Goal: Navigation & Orientation: Find specific page/section

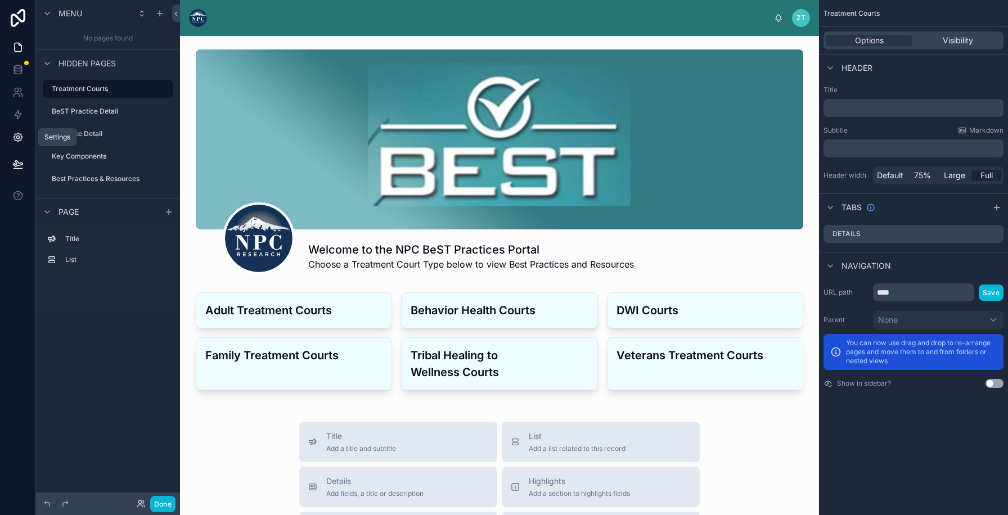
click at [17, 133] on icon at bounding box center [17, 137] width 8 height 8
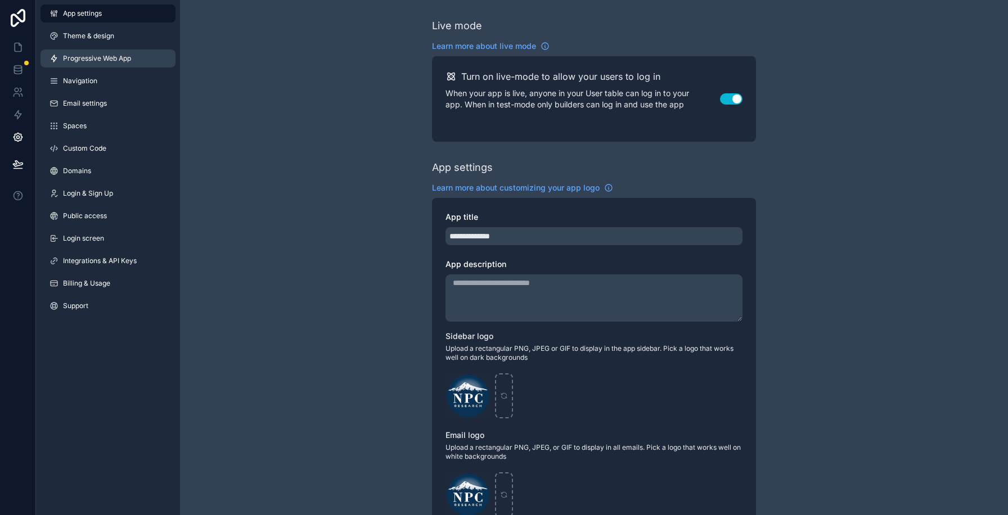
click at [85, 60] on span "Progressive Web App" at bounding box center [97, 58] width 68 height 9
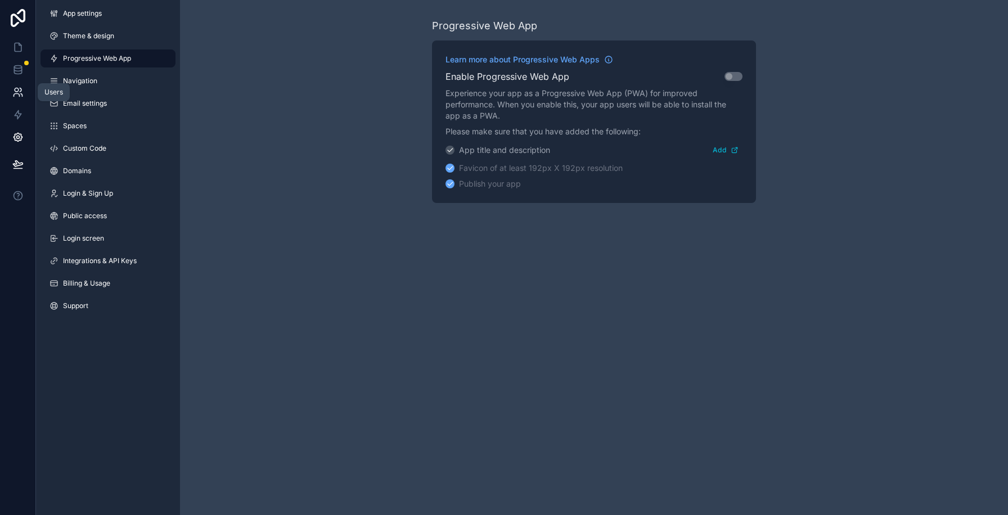
click at [11, 89] on link at bounding box center [17, 92] width 35 height 22
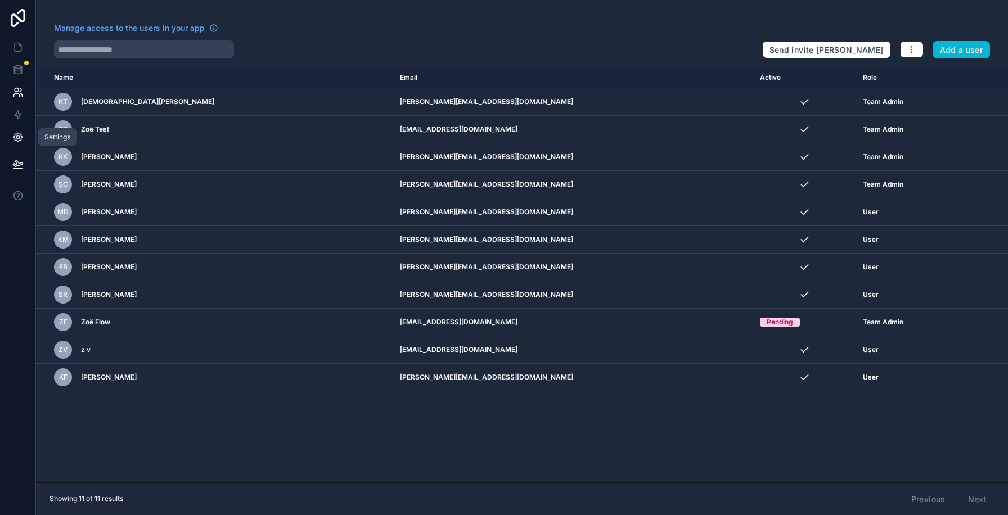
click at [18, 142] on icon at bounding box center [17, 137] width 11 height 11
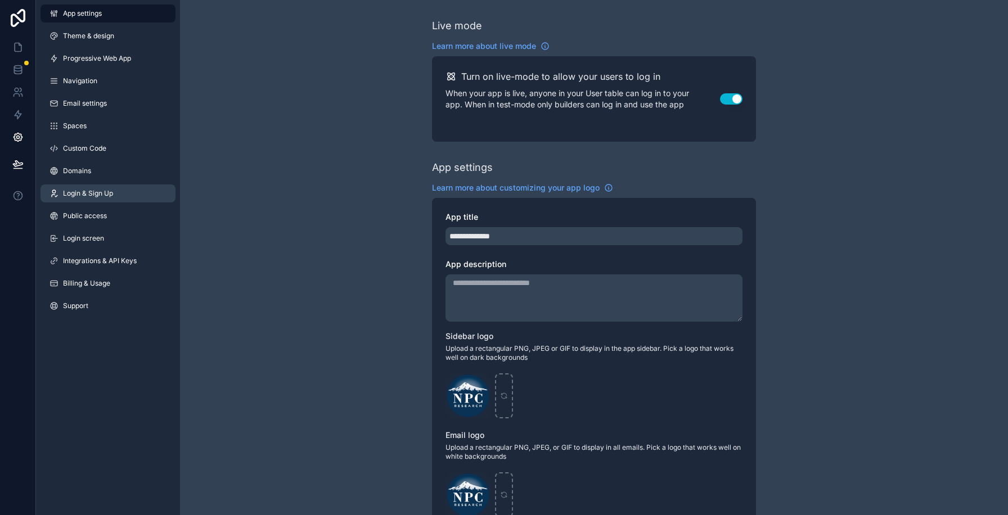
click at [103, 194] on span "Login & Sign Up" at bounding box center [88, 193] width 50 height 9
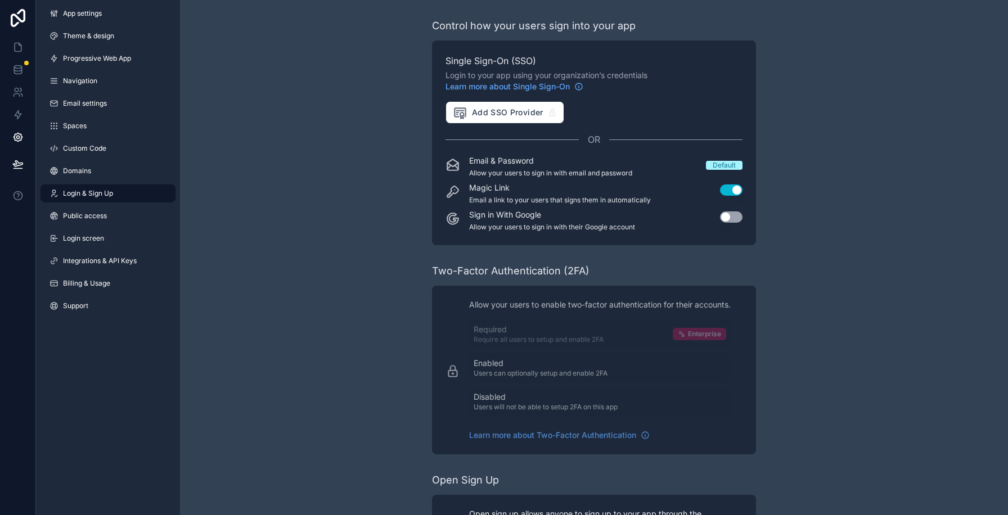
click at [732, 194] on button "Use setting" at bounding box center [731, 189] width 22 height 11
click at [290, 187] on div "Control how your users sign into your app Single Sign-On (SSO) Login to your ap…" at bounding box center [594, 298] width 828 height 596
click at [17, 164] on icon at bounding box center [17, 164] width 11 height 11
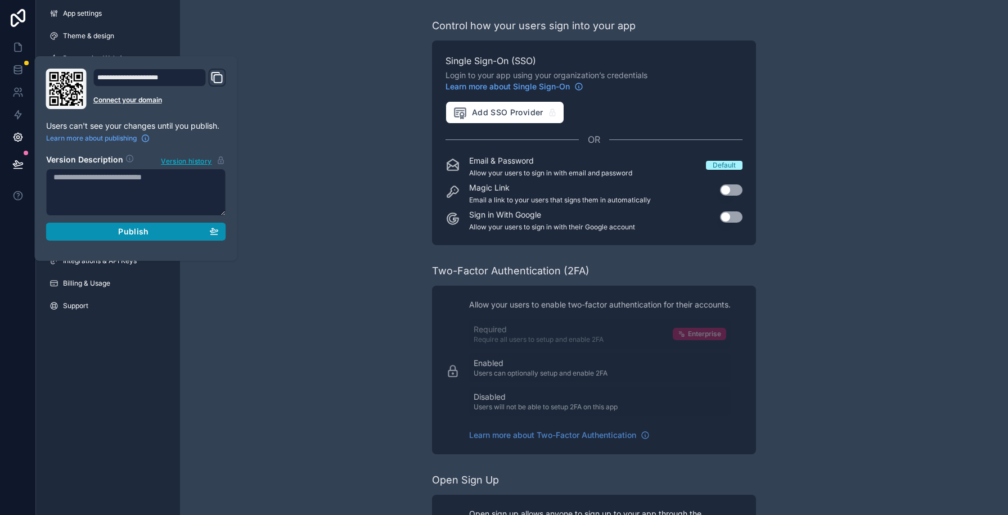
click at [85, 229] on div "Publish" at bounding box center [135, 232] width 165 height 10
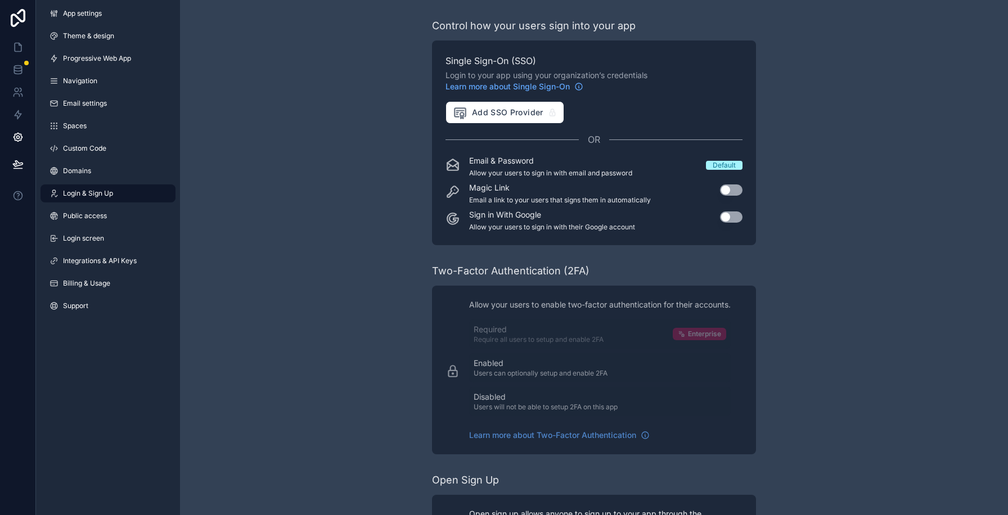
click at [342, 250] on div "Control how your users sign into your app Single Sign-On (SSO) Login to your ap…" at bounding box center [594, 298] width 828 height 596
click at [15, 44] on icon at bounding box center [18, 47] width 7 height 8
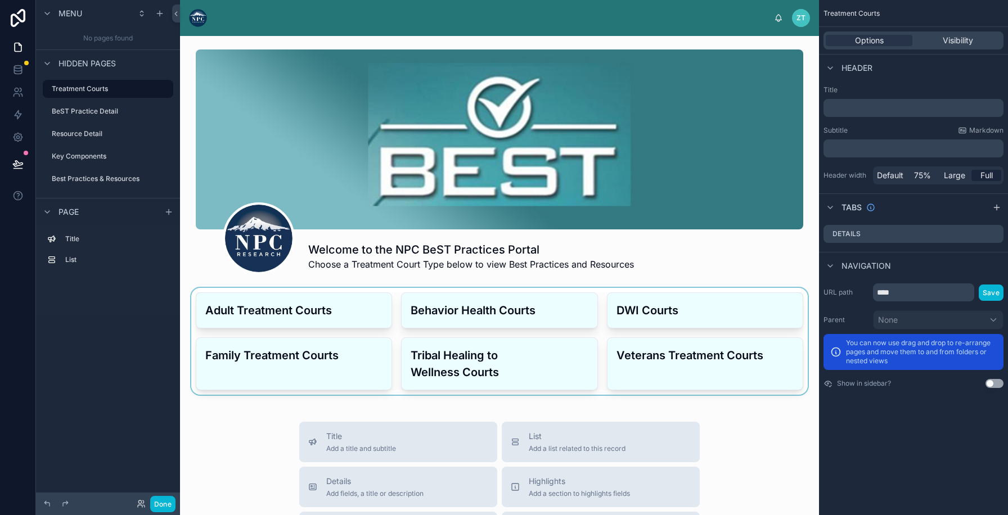
click at [268, 308] on div at bounding box center [499, 341] width 621 height 107
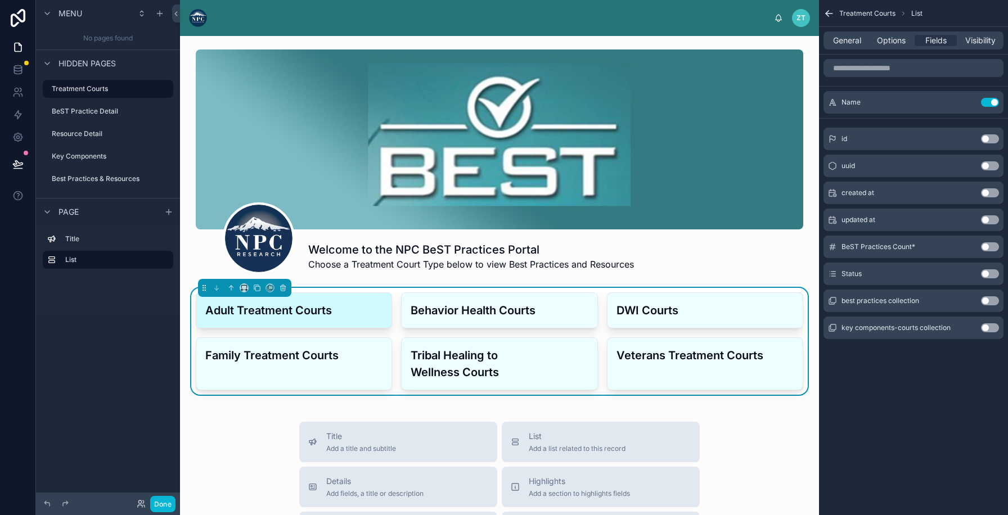
click at [274, 309] on h3 "Adult Treatment Courts" at bounding box center [293, 310] width 177 height 17
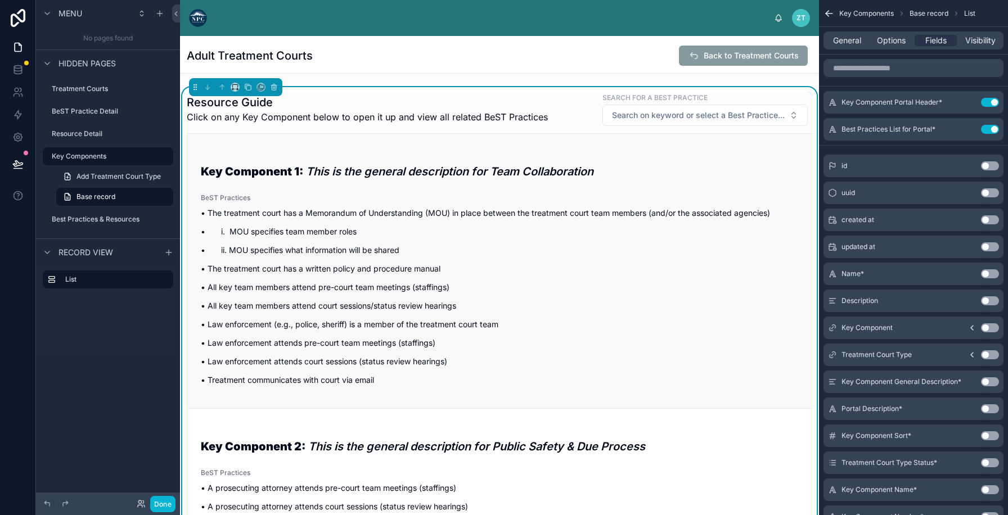
click at [293, 184] on div "Key Component 1: This is the general description for Team Collaboration BeST Pr…" at bounding box center [500, 271] width 598 height 243
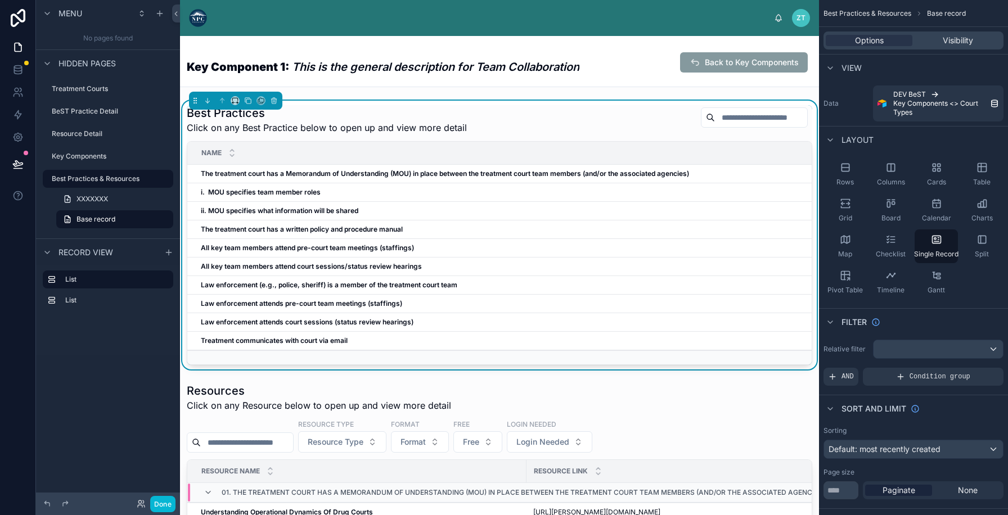
click at [386, 79] on div "Key Component 1: This is the general description for Team Collaboration" at bounding box center [383, 62] width 392 height 35
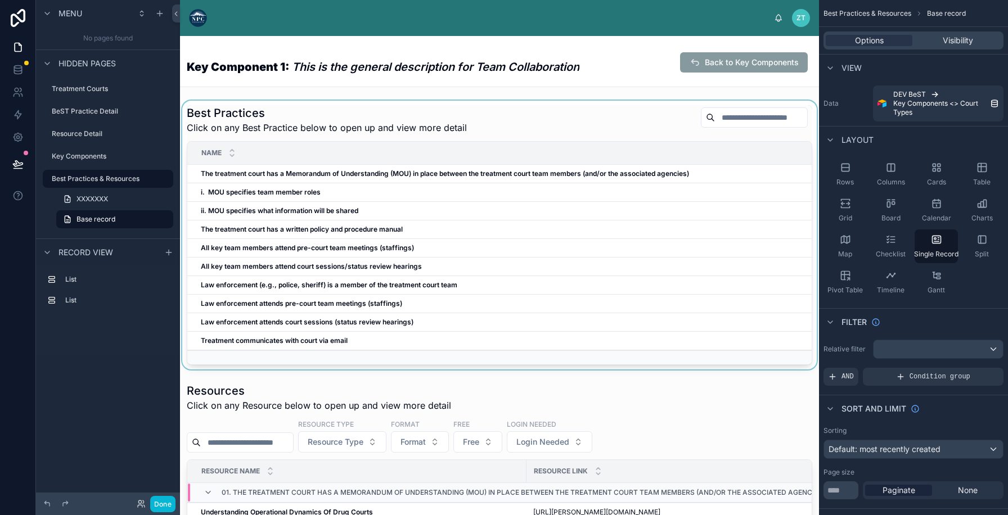
click at [416, 119] on div at bounding box center [499, 235] width 639 height 269
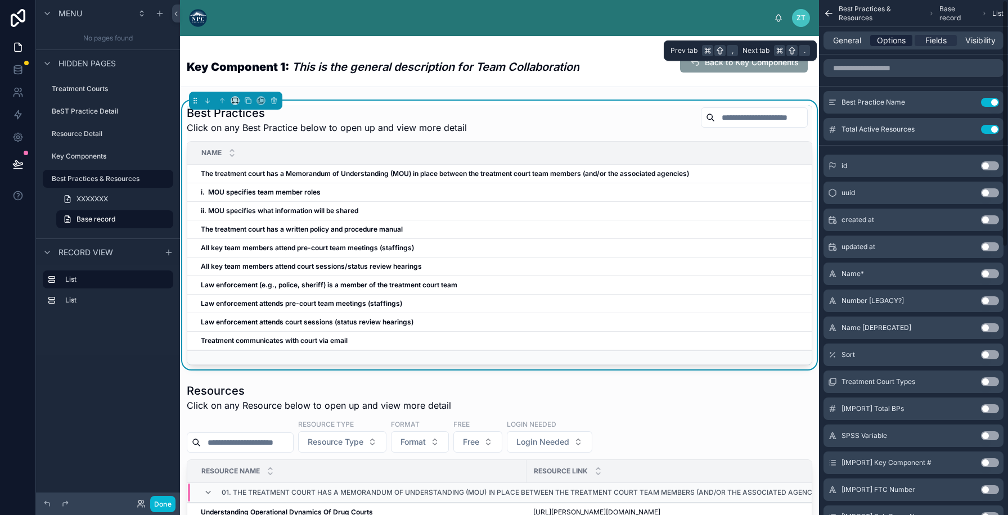
click at [899, 36] on span "Options" at bounding box center [891, 40] width 29 height 11
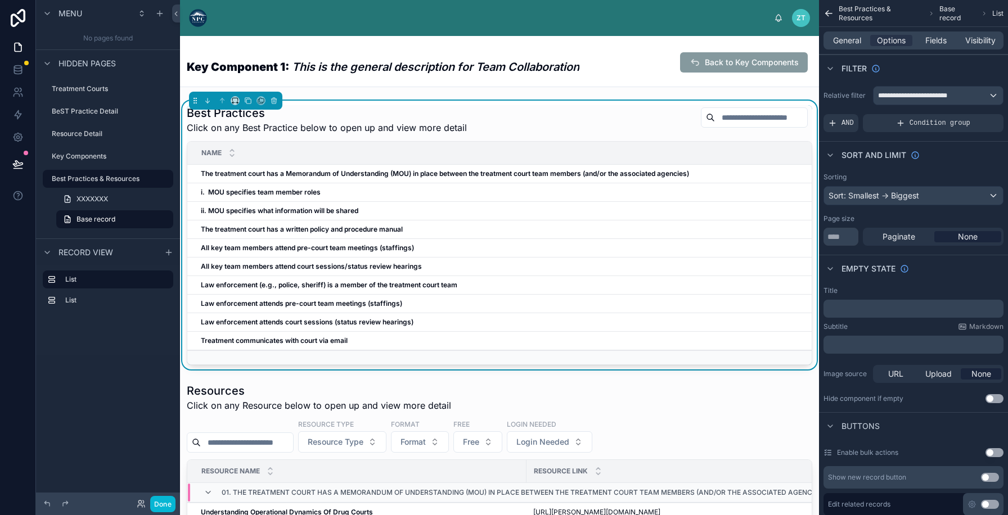
click at [599, 68] on div "Key Component 1: This is the general description for Team Collaboration Back to…" at bounding box center [499, 62] width 625 height 35
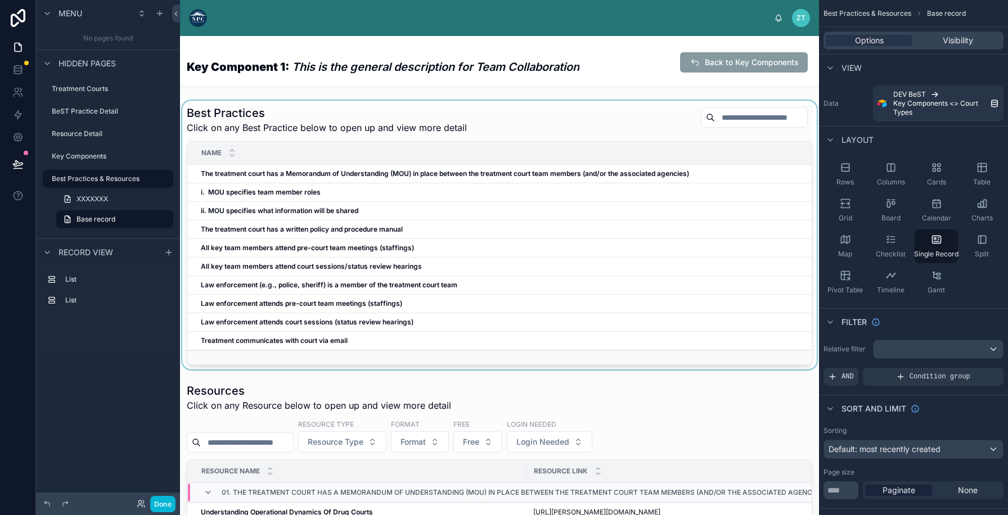
click at [337, 110] on div at bounding box center [499, 235] width 639 height 269
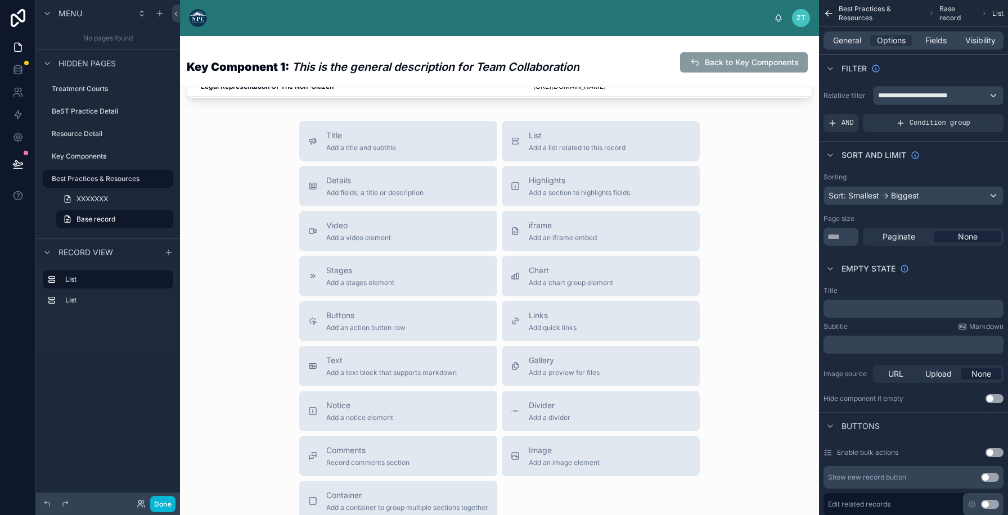
scroll to position [747, 0]
click at [542, 141] on span "List" at bounding box center [577, 136] width 97 height 11
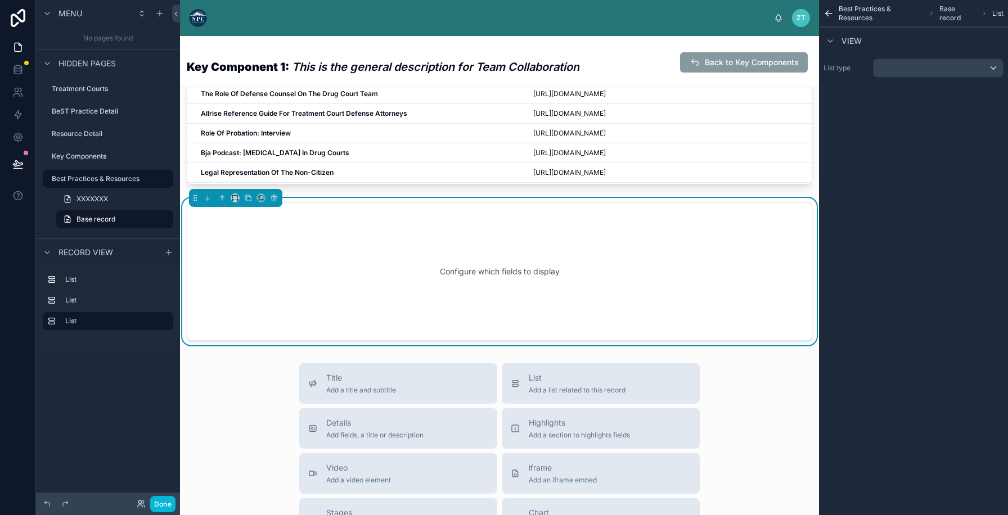
scroll to position [658, 0]
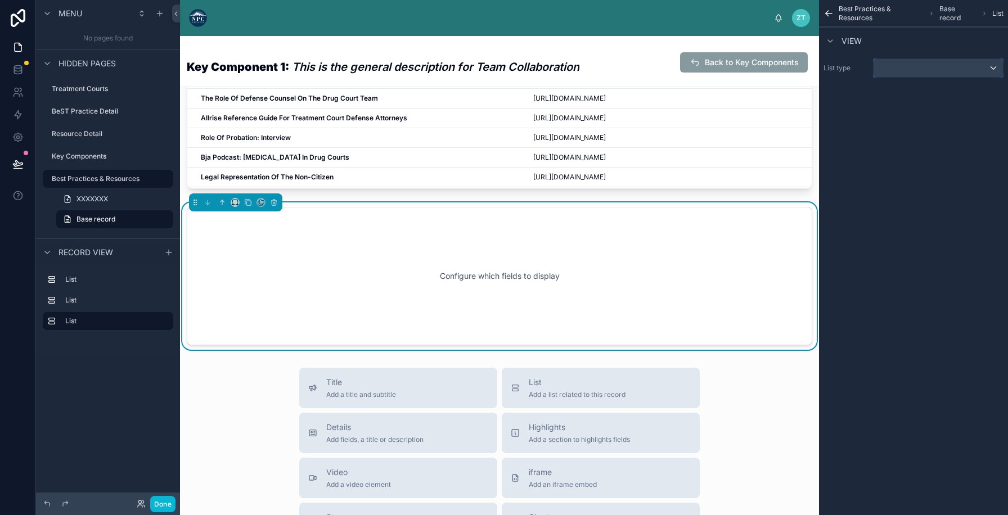
click at [943, 70] on div "scrollable content" at bounding box center [937, 68] width 129 height 18
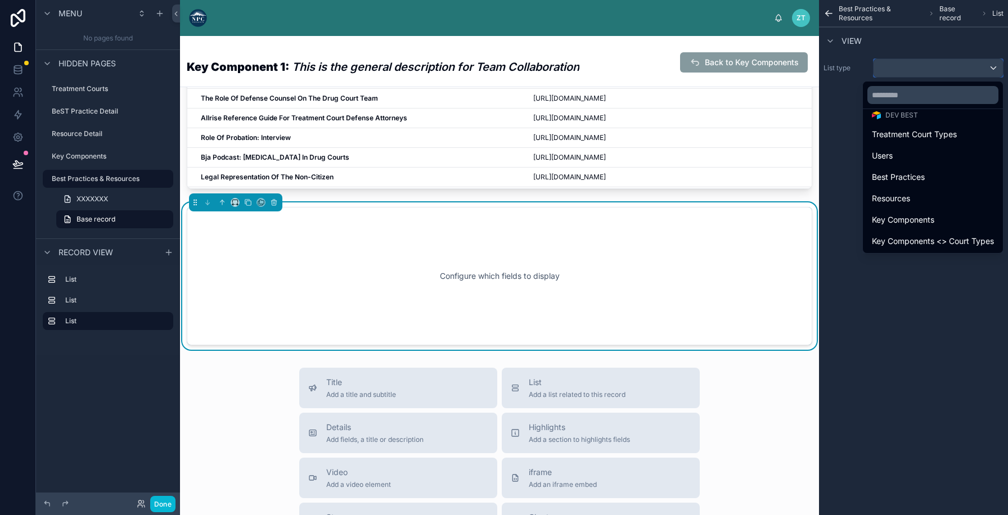
scroll to position [49, 0]
click at [895, 240] on span "Key Components <> Court Types" at bounding box center [933, 240] width 122 height 13
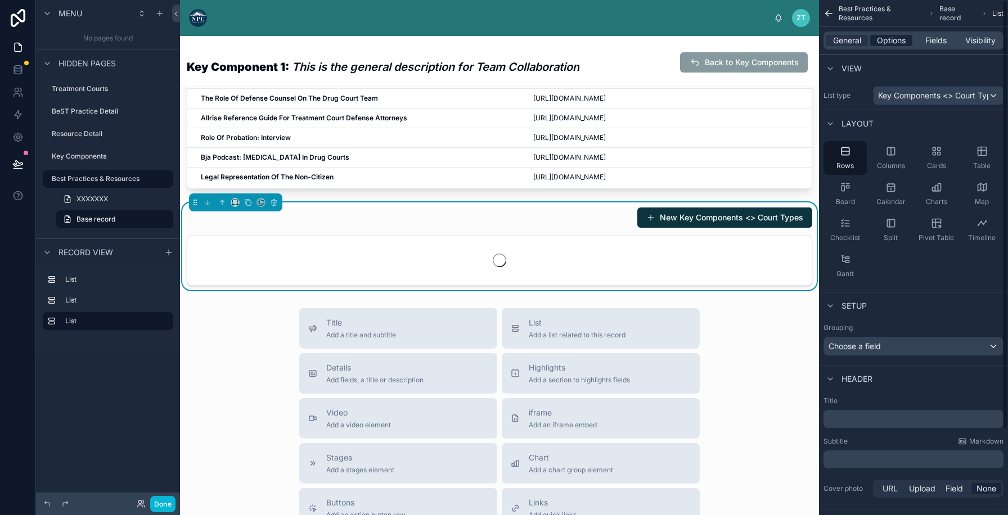
click at [895, 39] on span "Options" at bounding box center [891, 40] width 29 height 11
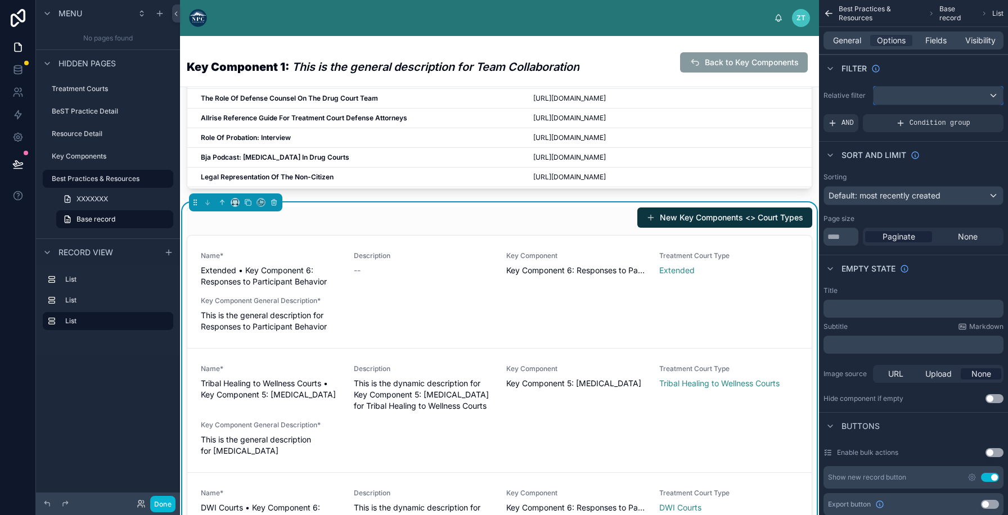
click at [910, 94] on div "scrollable content" at bounding box center [937, 96] width 129 height 18
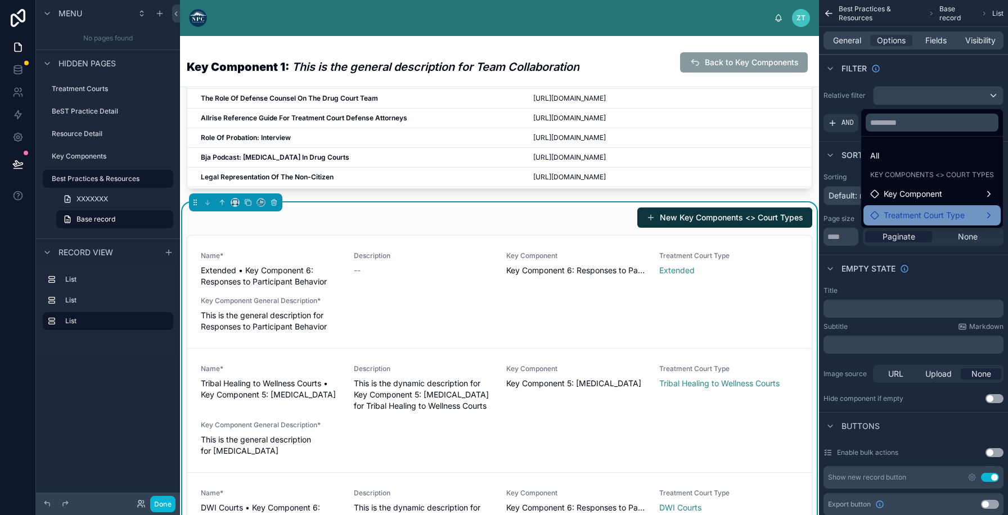
click at [900, 211] on span "Treatment Court Type" at bounding box center [923, 215] width 81 height 13
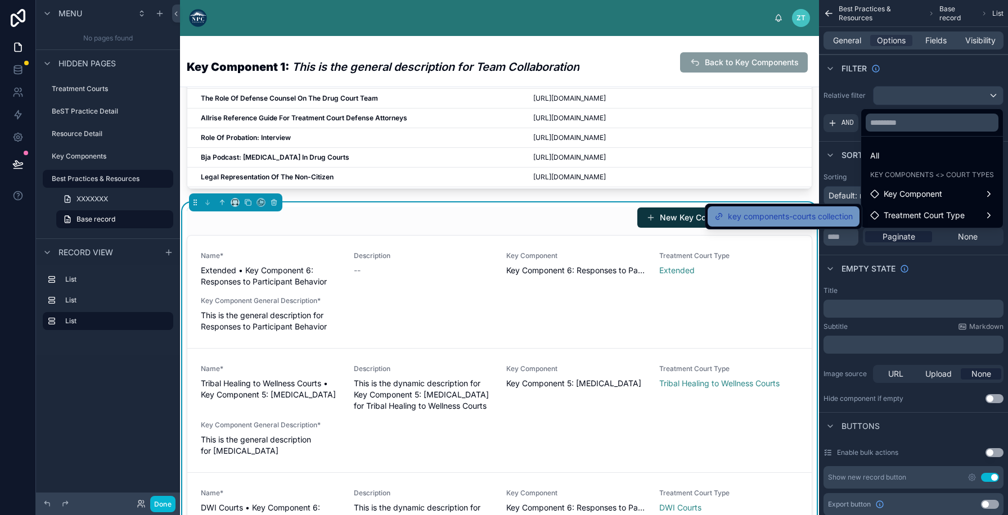
click at [840, 216] on span "key components-courts collection" at bounding box center [790, 216] width 125 height 13
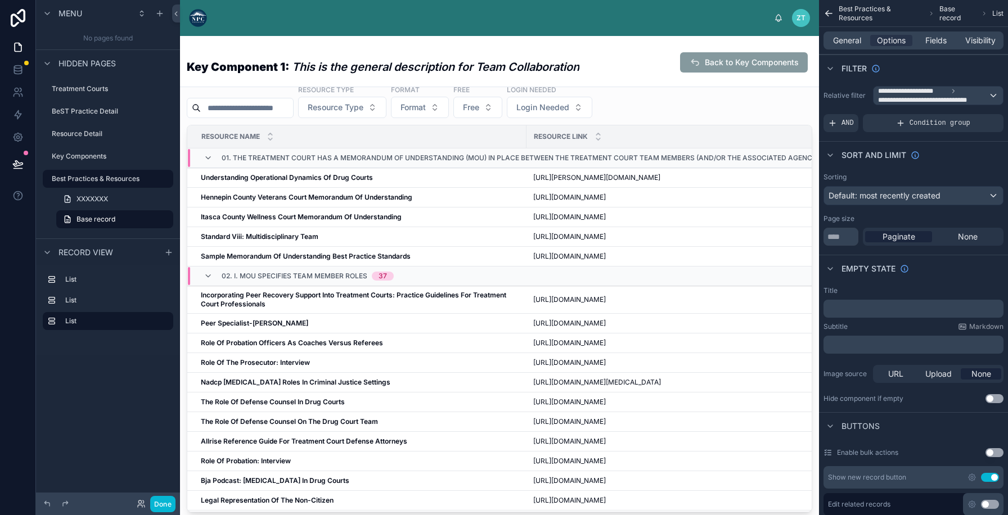
scroll to position [764, 0]
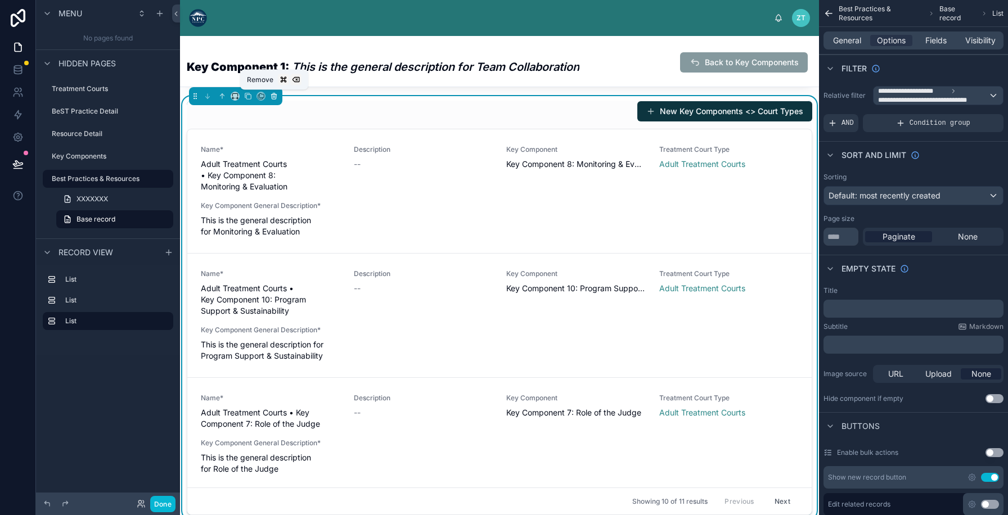
click at [278, 101] on button at bounding box center [274, 96] width 12 height 12
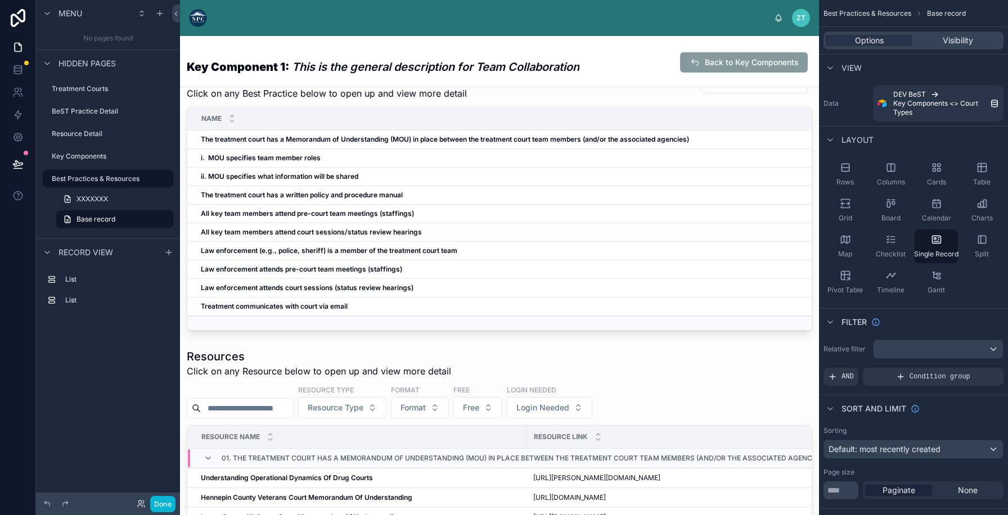
scroll to position [0, 0]
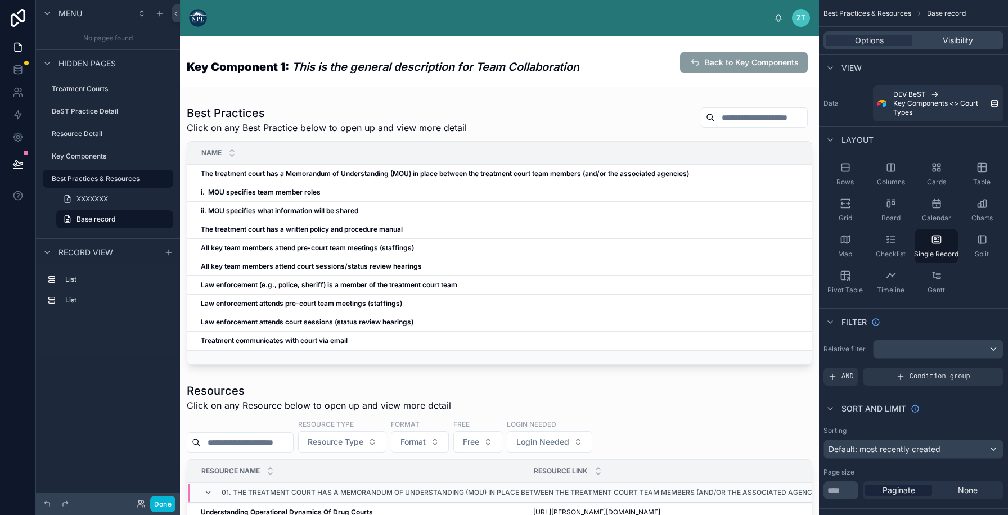
click at [302, 72] on em "This is the general description for Team Collaboration" at bounding box center [435, 66] width 287 height 13
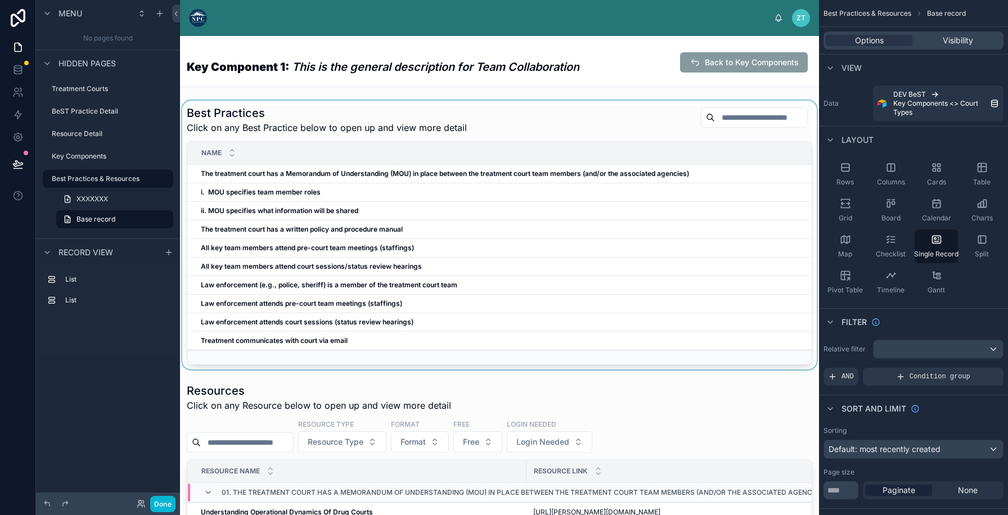
click at [257, 106] on div at bounding box center [499, 235] width 639 height 269
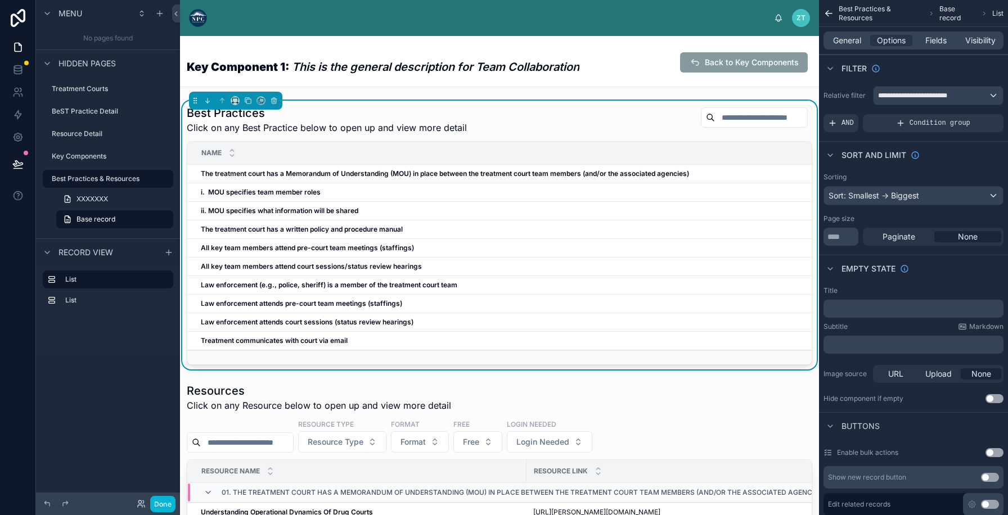
click at [258, 79] on div "Key Component 1: This is the general description for Team Collaboration" at bounding box center [383, 62] width 392 height 35
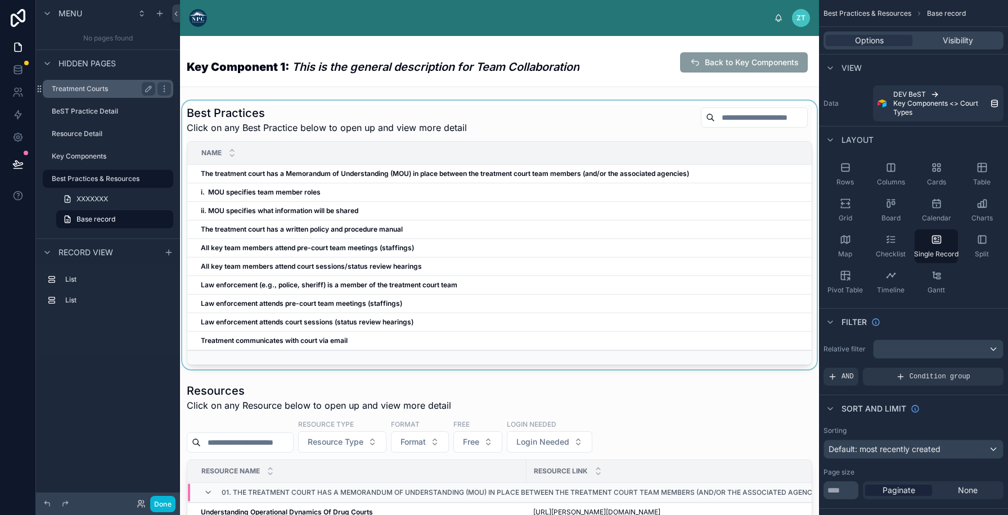
click at [110, 85] on label "Treatment Courts" at bounding box center [101, 88] width 99 height 9
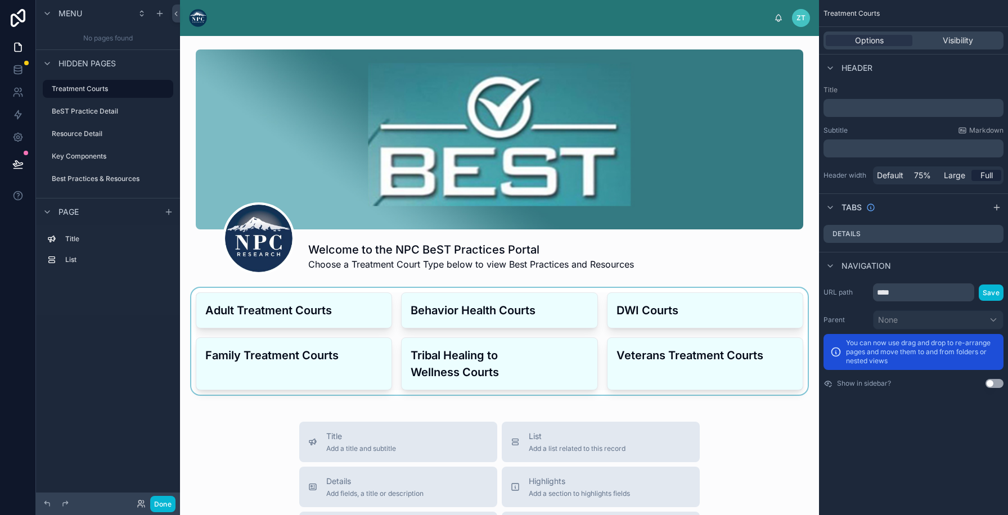
click at [254, 309] on div at bounding box center [499, 341] width 621 height 107
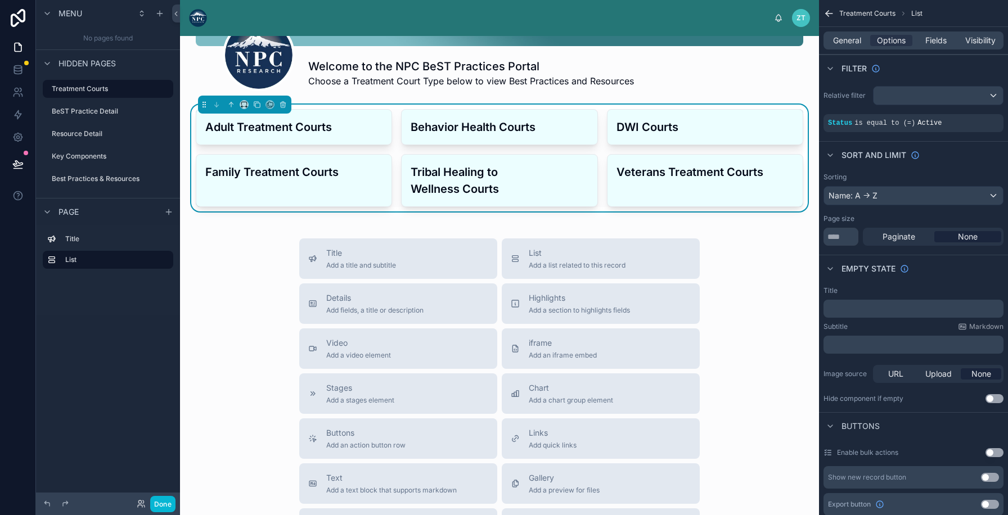
scroll to position [84, 0]
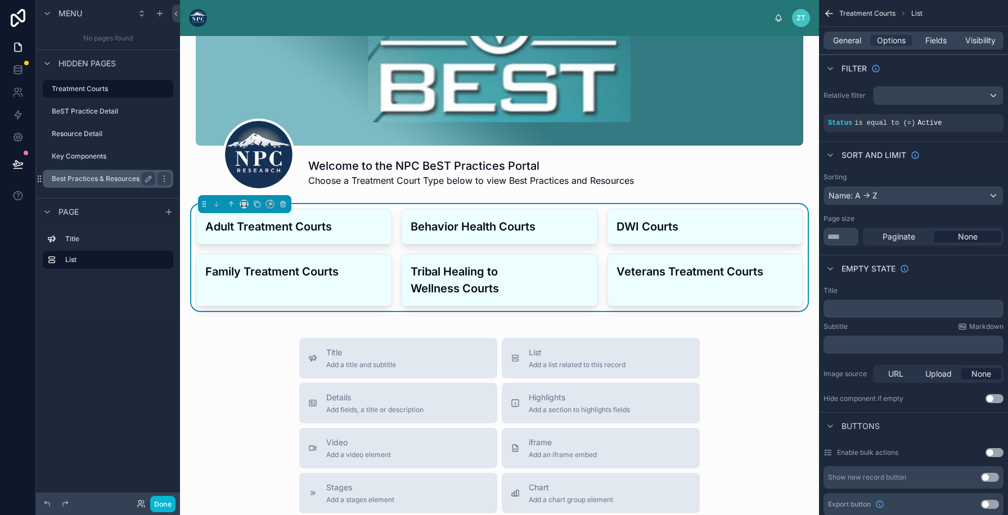
click at [118, 183] on div "Best Practices & Resources" at bounding box center [103, 178] width 103 height 13
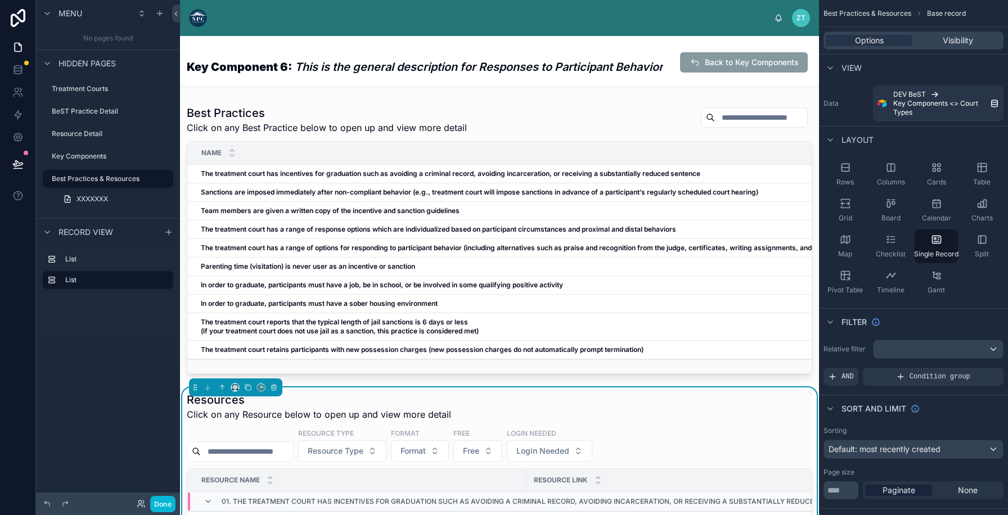
click at [300, 126] on div at bounding box center [499, 240] width 639 height 278
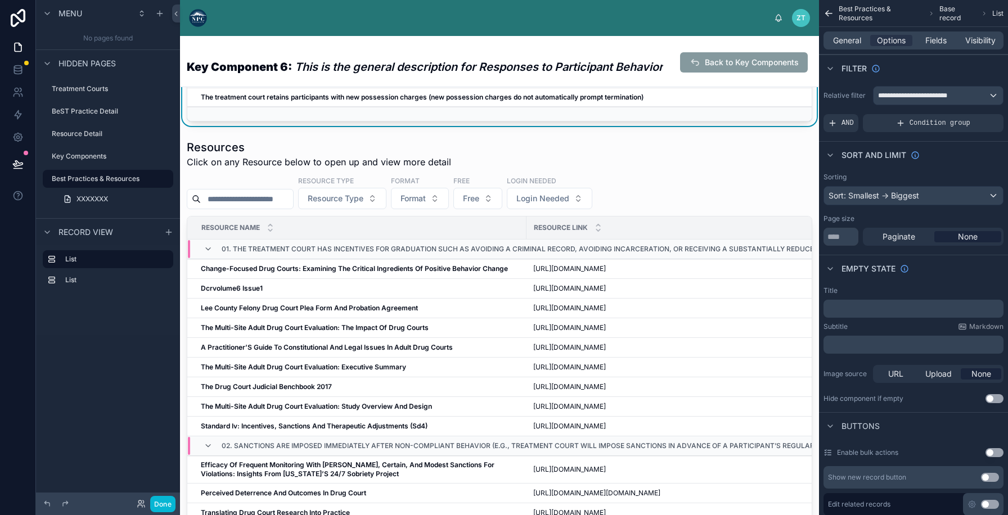
scroll to position [205, 0]
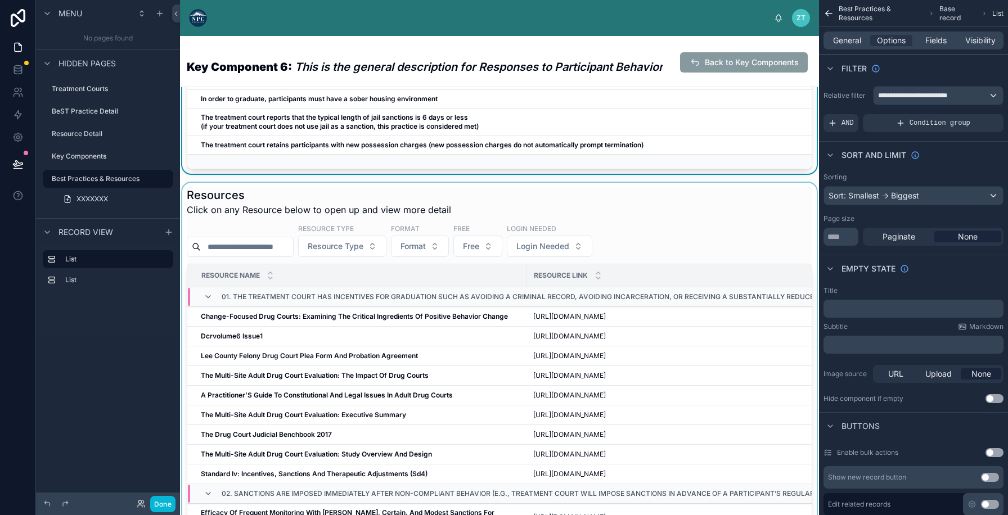
click at [288, 192] on div at bounding box center [499, 419] width 639 height 473
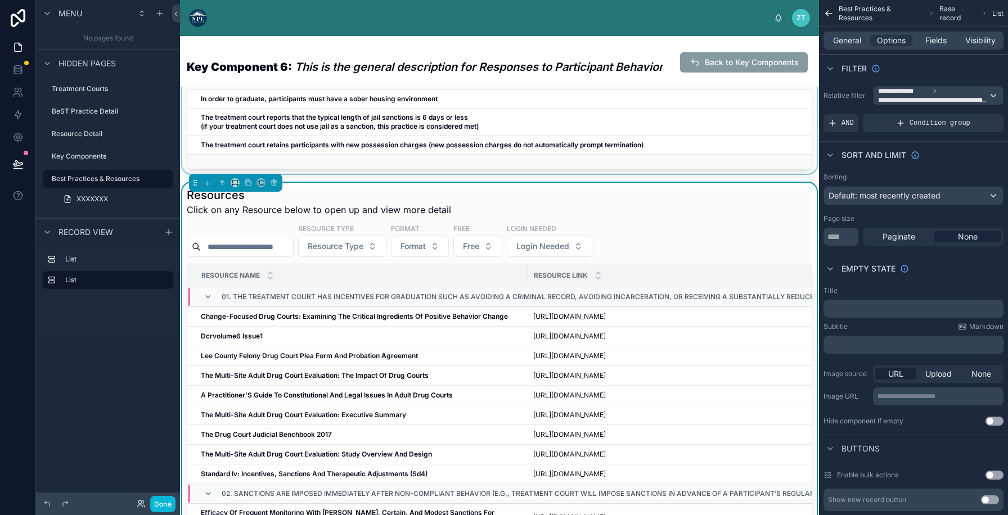
scroll to position [0, 0]
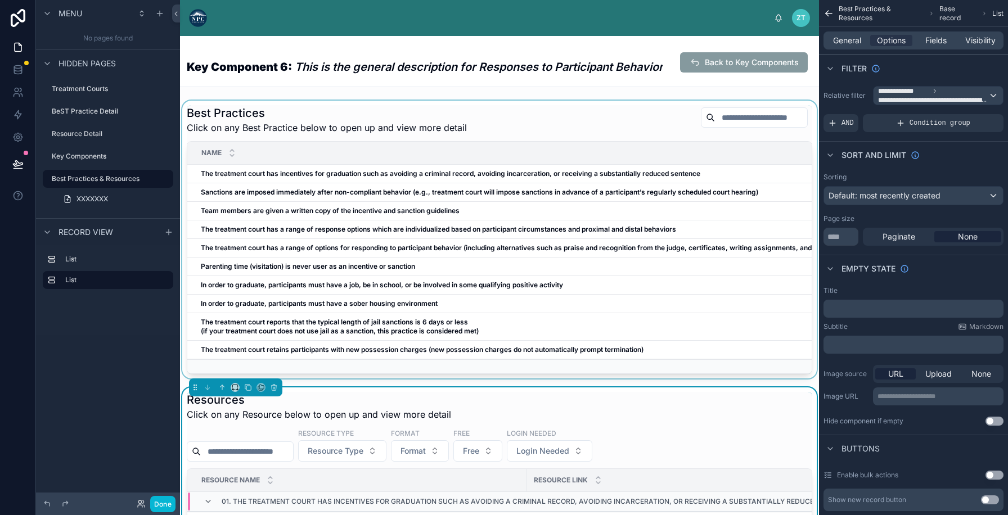
click at [289, 195] on div at bounding box center [499, 240] width 639 height 278
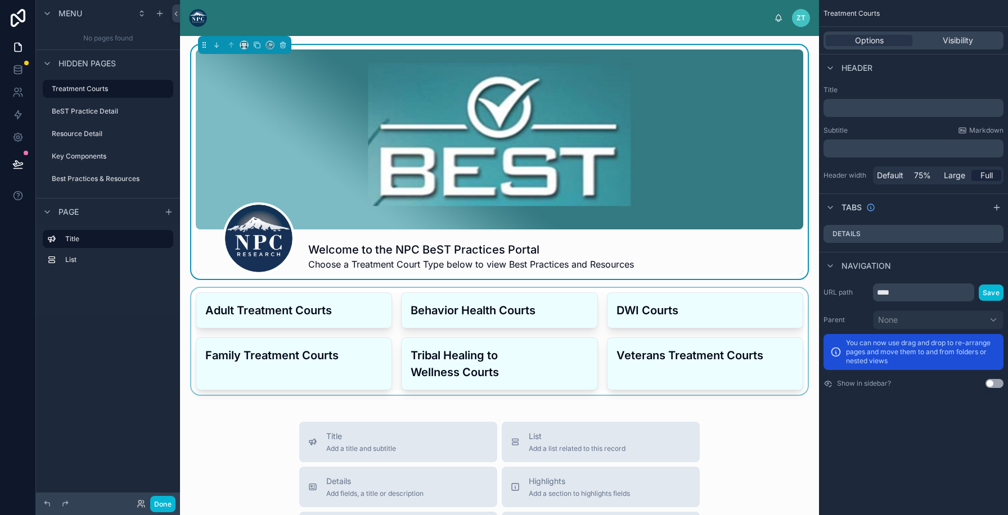
click at [321, 326] on div at bounding box center [499, 341] width 621 height 107
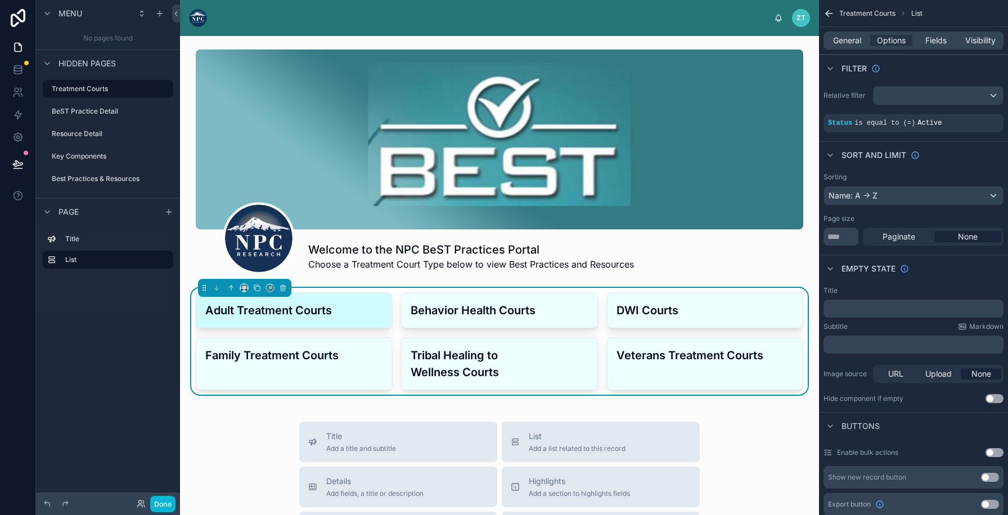
click at [327, 312] on h3 "Adult Treatment Courts" at bounding box center [293, 310] width 177 height 17
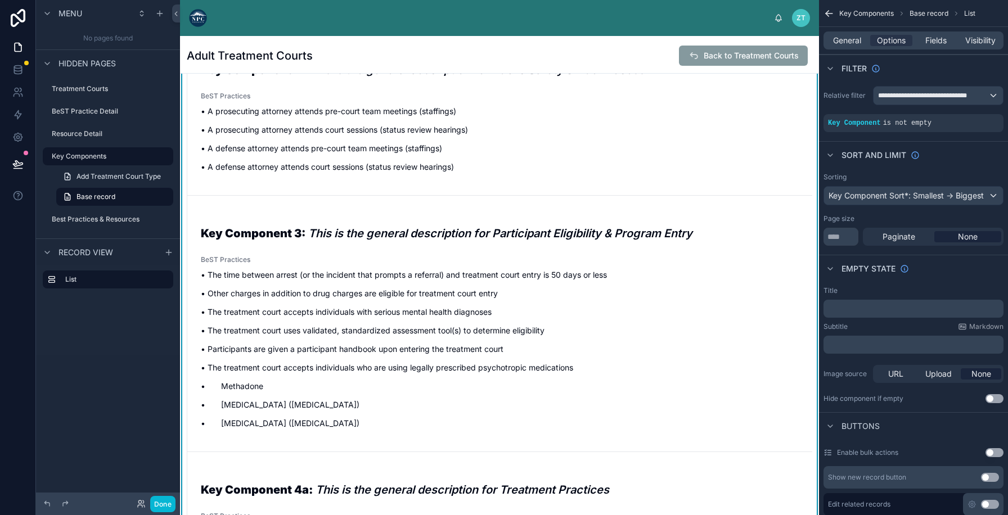
scroll to position [276, 0]
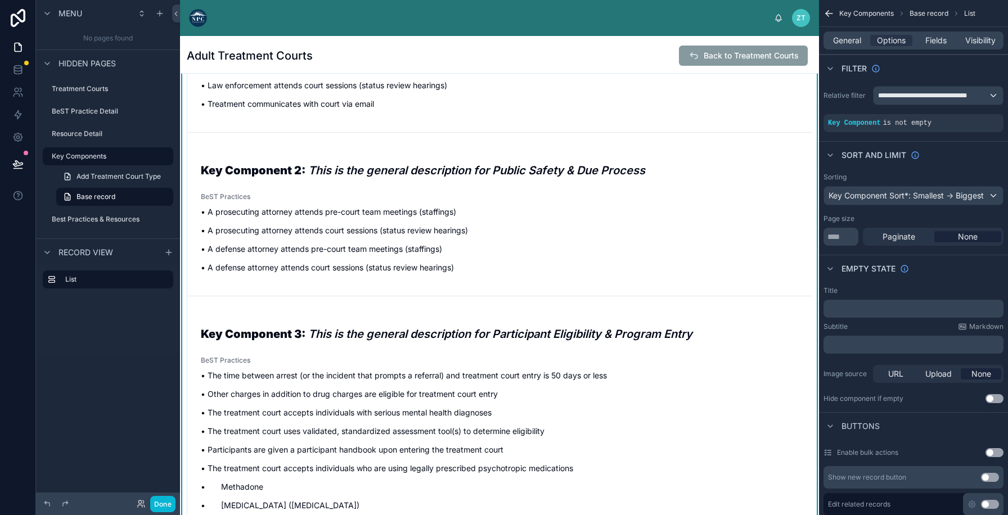
click at [196, 16] on img at bounding box center [198, 18] width 18 height 18
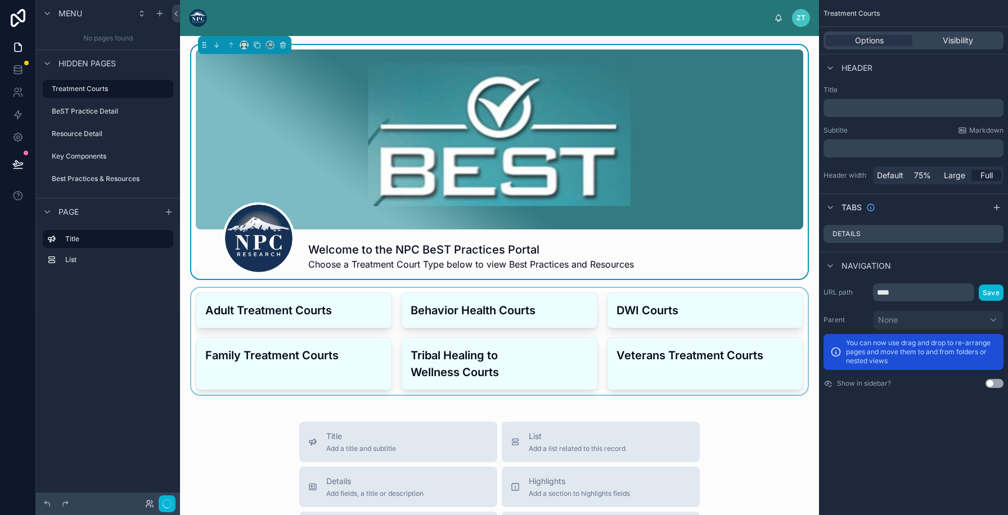
click at [233, 344] on div at bounding box center [499, 341] width 621 height 107
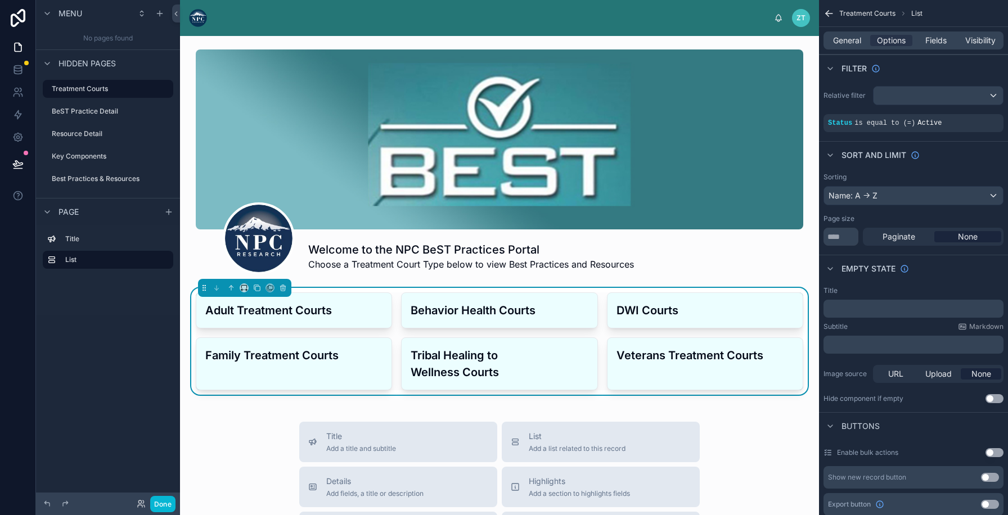
click at [183, 320] on div "Welcome to the NPC BeST Practices Portal Choose a Treatment Court Type below to…" at bounding box center [499, 474] width 639 height 876
click at [250, 315] on h3 "Adult Treatment Courts" at bounding box center [293, 310] width 177 height 17
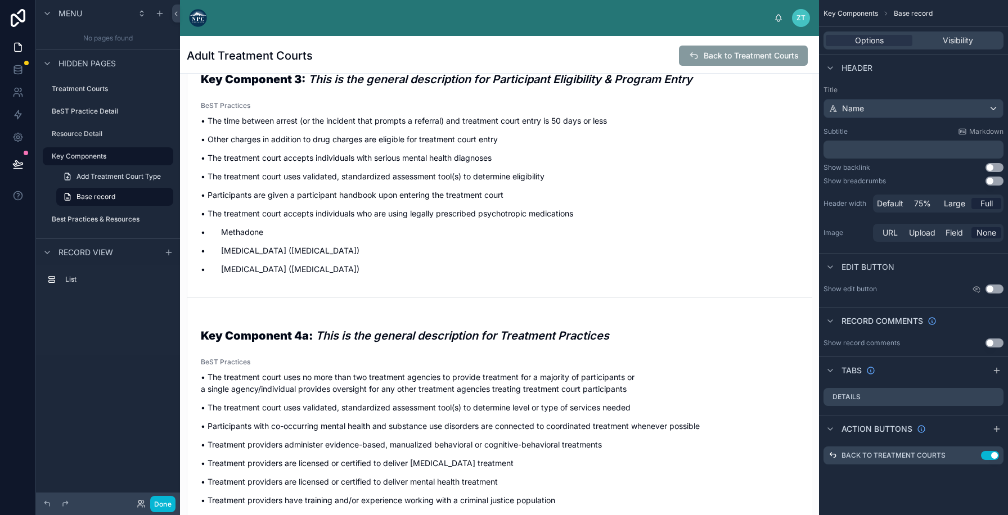
scroll to position [620, 0]
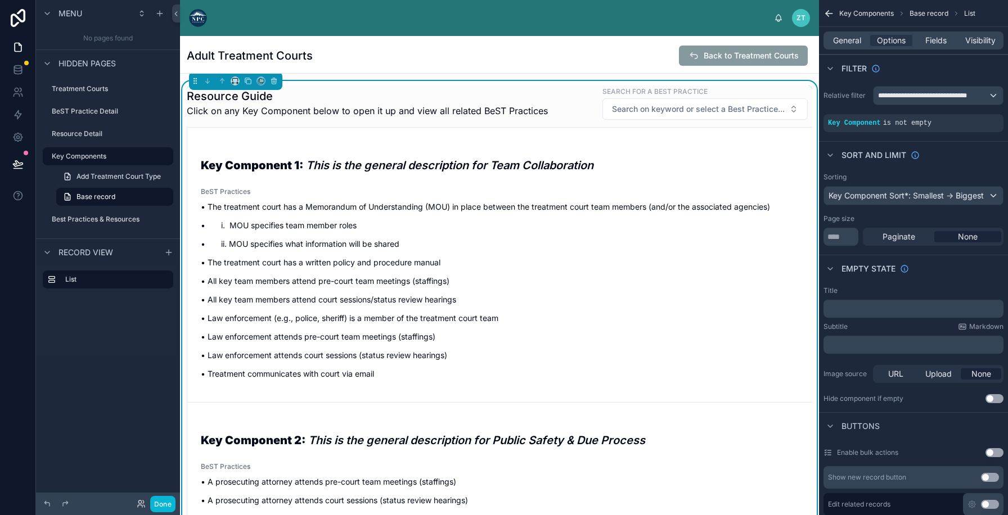
scroll to position [0, 0]
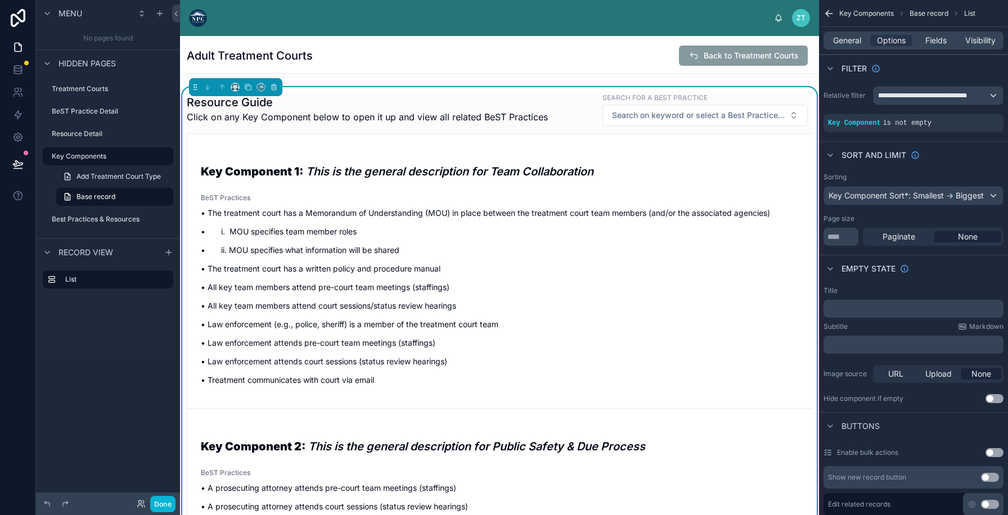
click at [74, 89] on label "Treatment Courts" at bounding box center [101, 88] width 99 height 9
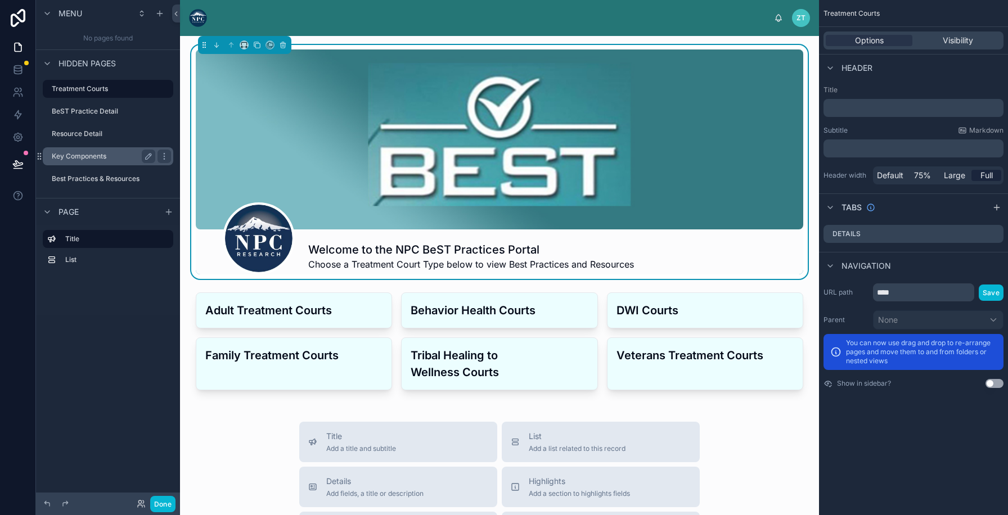
click at [79, 159] on label "Key Components" at bounding box center [101, 156] width 99 height 9
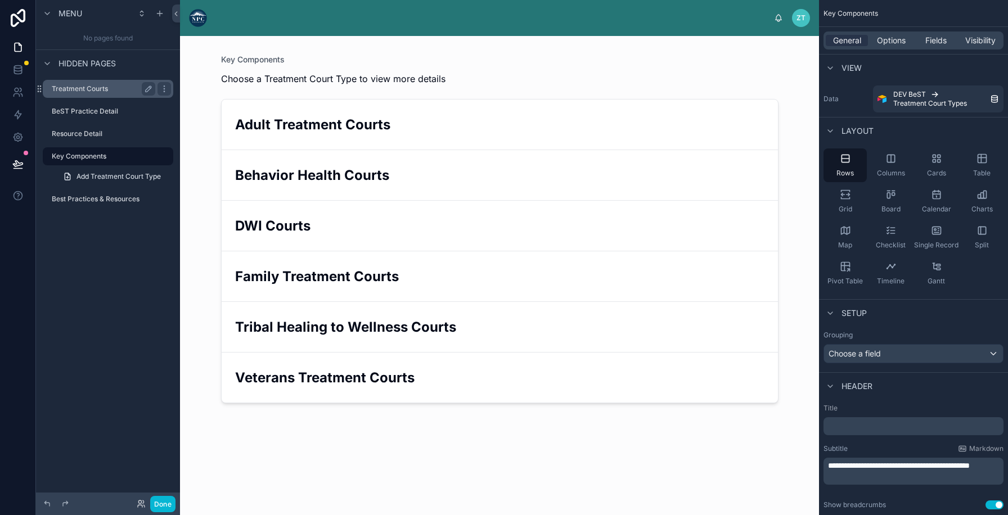
click at [89, 85] on label "Treatment Courts" at bounding box center [101, 88] width 99 height 9
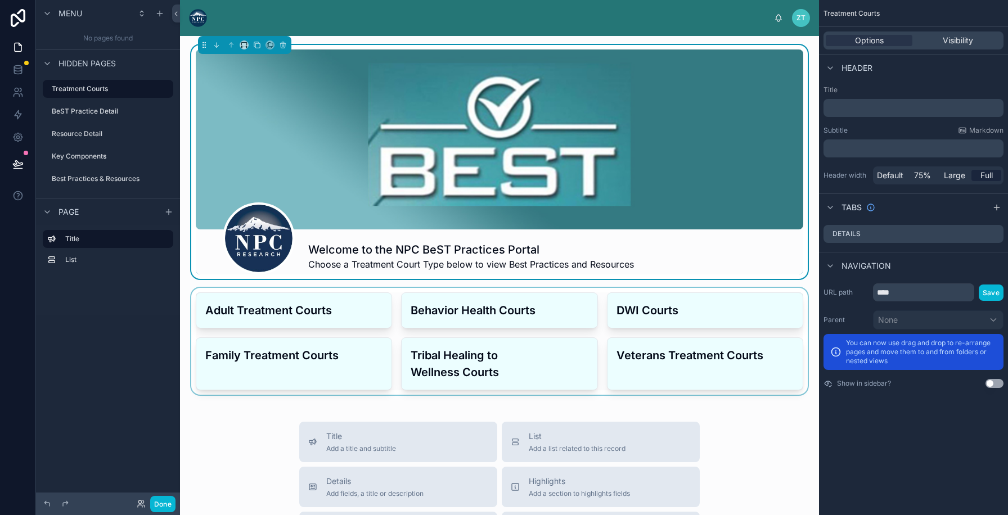
click at [338, 301] on div at bounding box center [499, 341] width 621 height 107
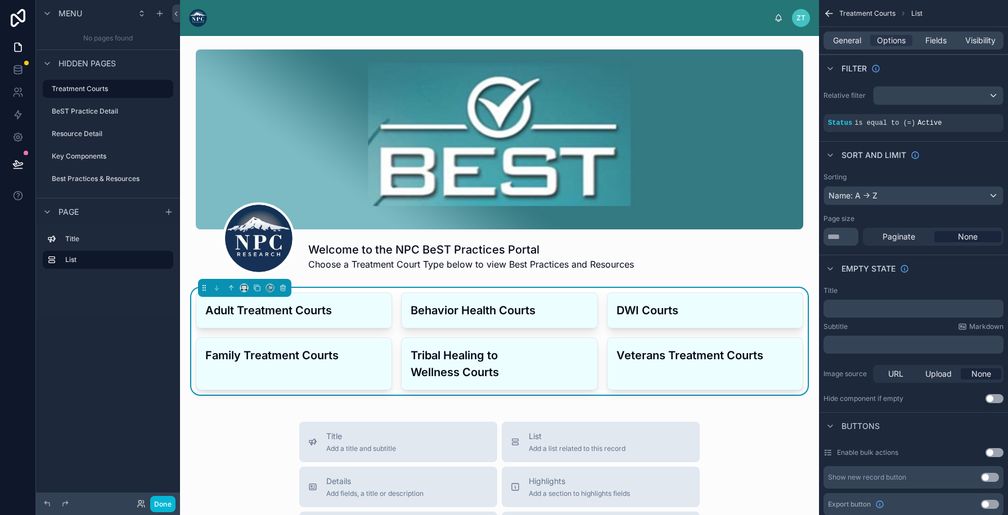
click at [146, 339] on div "Menu No pages found Hidden pages Treatment Courts BeST Practice Detail Resource…" at bounding box center [108, 251] width 144 height 502
click at [344, 319] on div "Adult Treatment Courts" at bounding box center [293, 310] width 195 height 35
